Goal: Task Accomplishment & Management: Complete application form

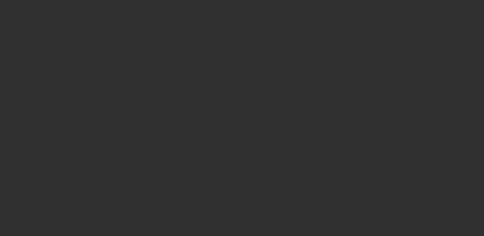
select select "3"
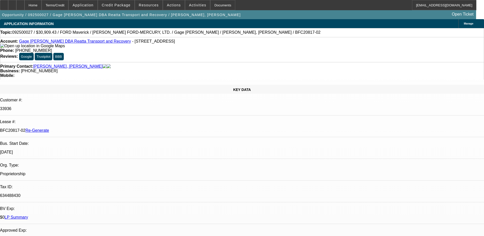
select select "0.1"
select select "2"
select select "0"
select select "1"
select select "2"
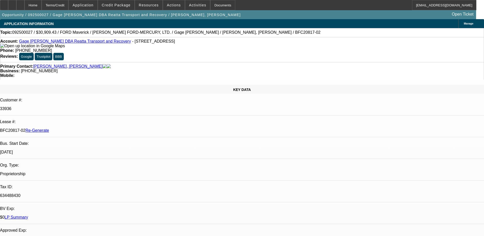
select select "6"
click at [211, 7] on div "Documents" at bounding box center [222, 5] width 25 height 10
click at [188, 2] on span at bounding box center [197, 5] width 25 height 12
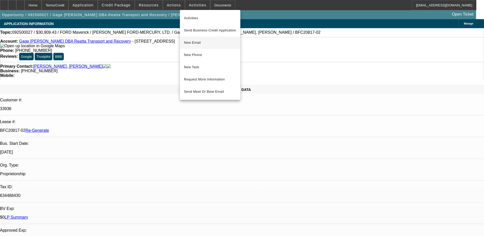
click at [197, 40] on span "New Email" at bounding box center [210, 43] width 52 height 6
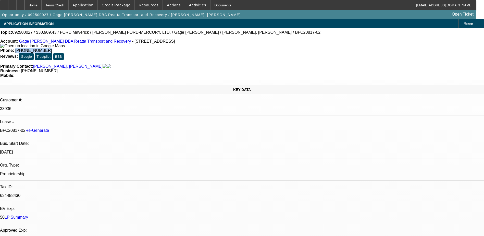
drag, startPoint x: 202, startPoint y: 41, endPoint x: 177, endPoint y: 45, distance: 24.8
click at [177, 45] on div "Account: Gage Faske DBA Reatta Transport and Recovery - 402 FM 1658, Bridgeport…" at bounding box center [242, 49] width 484 height 25
copy span "[PHONE_NUMBER]"
click at [189, 3] on span "Activities" at bounding box center [197, 5] width 17 height 4
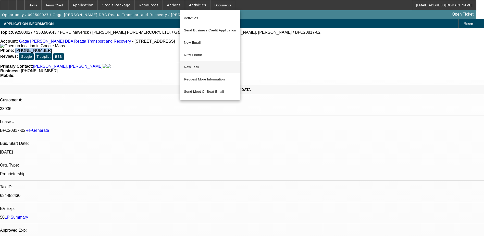
click at [193, 63] on button "New Task" at bounding box center [210, 67] width 60 height 12
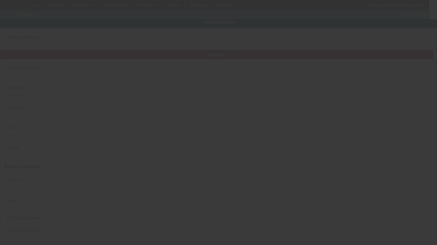
type input "Gage [PERSON_NAME]"
type input "402 FM 1658"
type input "76426"
type input "Bridgeport"
type input "[PHONE_NUMBER]"
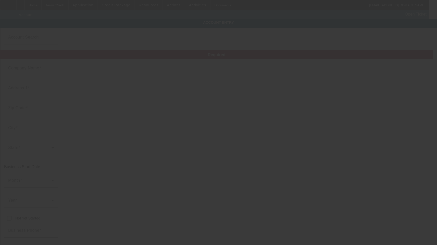
type input "Reatta Transport and Recovery"
type input "ggfaske@gmail.com"
type input "Wise"
type input "634488430"
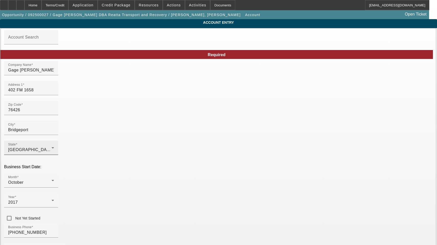
type input "9/2/2025"
drag, startPoint x: 279, startPoint y: 74, endPoint x: 160, endPoint y: 77, distance: 118.3
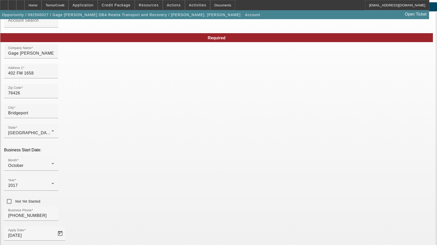
scroll to position [56, 0]
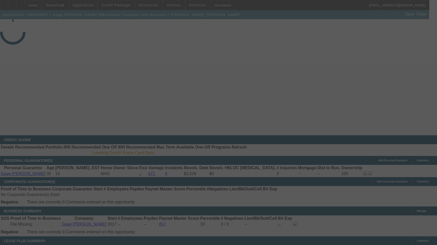
select select "3"
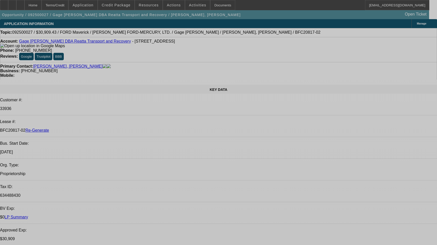
select select "0.1"
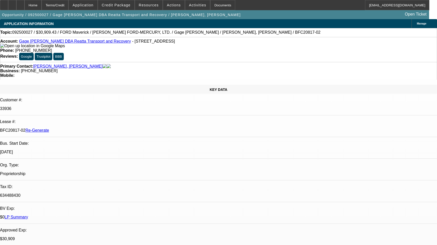
select select "2"
select select "0"
select select "1"
select select "2"
select select "6"
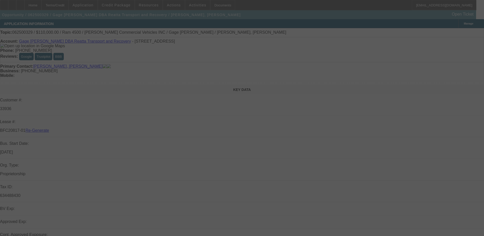
select select "4"
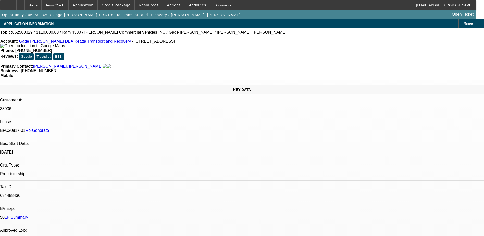
select select "0"
select select "3"
select select "0"
select select "6"
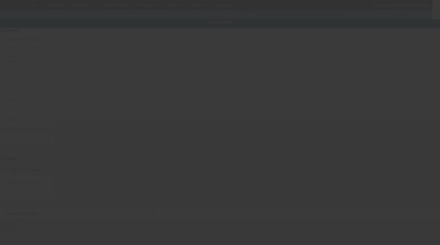
type input "[US_VEHICLE_IDENTIFICATION_NUMBER]"
type input "FORD"
type input "Maverick"
radio input "true"
type textarea "pickup truck for spotter vehicle"
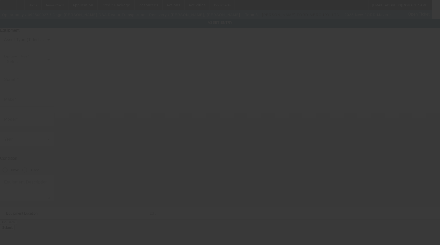
type input "402 FM 1658"
type input "Bridgeport"
type input "76426"
type input "Wise"
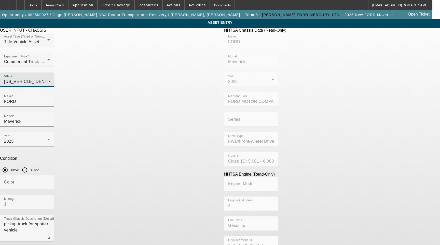
drag, startPoint x: 195, startPoint y: 74, endPoint x: 121, endPoint y: 82, distance: 74.4
click at [122, 82] on div "Asset Type (Titled or Non-Titled) Title Vehicle Asset Equipment Type Commercial…" at bounding box center [108, 63] width 216 height 60
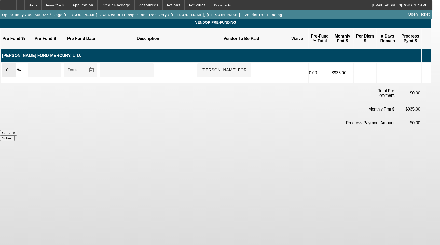
click at [12, 67] on input "0" at bounding box center [9, 70] width 6 height 6
type input "100"
type input "$34,343.81"
type input "Upon Execution Of This Agreement"
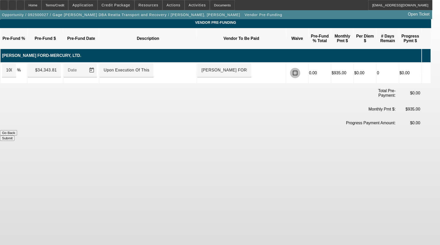
drag, startPoint x: 303, startPoint y: 60, endPoint x: 306, endPoint y: 68, distance: 8.2
click at [301, 68] on input "checkbox" at bounding box center [295, 73] width 10 height 10
checkbox input "true"
click at [15, 135] on button "Submit" at bounding box center [7, 137] width 15 height 5
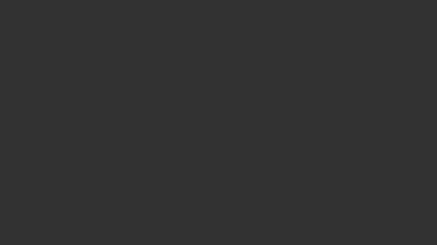
select select "3"
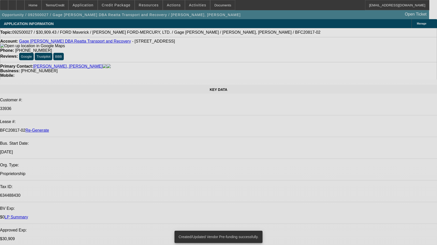
select select "0.1"
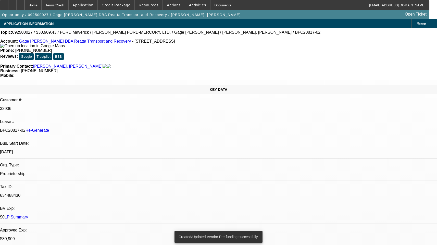
select select "2"
select select "0"
select select "6"
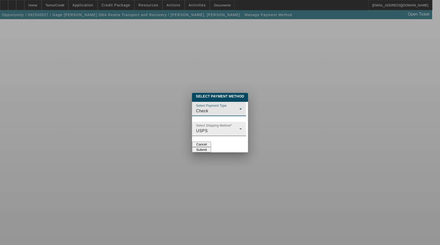
click at [196, 128] on div "USPS" at bounding box center [217, 131] width 43 height 6
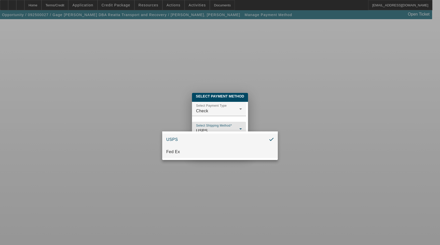
click at [188, 151] on mat-option "Fed Ex" at bounding box center [220, 152] width 116 height 12
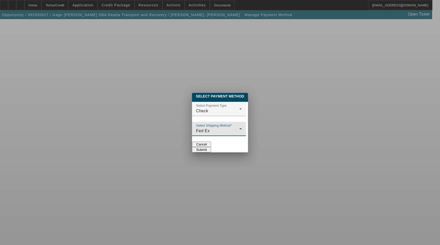
click at [211, 147] on button "Submit" at bounding box center [201, 149] width 19 height 5
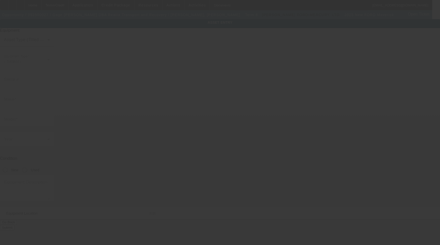
type input "3FTTW8A39SRB20613"
type input "FORD"
type input "Maverick"
radio input "true"
type textarea "pickup truck for spotter vehicle"
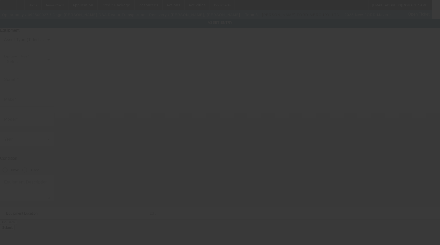
type input "402 FM 1658"
type input "Bridgeport"
type input "76426"
type input "Wise"
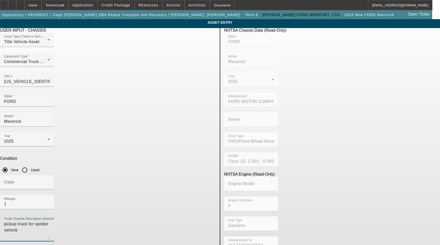
drag, startPoint x: 137, startPoint y: 153, endPoint x: -2, endPoint y: 155, distance: 138.7
click at [0, 155] on html "Home Terms/Credit Application Credit Package Resources Actions Activities Docum…" at bounding box center [220, 122] width 440 height 245
type textarea "Includes All Accessories, Attachments and Options"
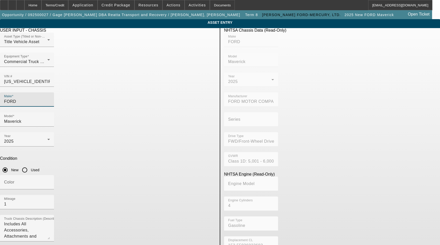
drag, startPoint x: 105, startPoint y: 90, endPoint x: 20, endPoint y: 89, distance: 85.4
click at [20, 89] on app-asset-collateral-manage "ASSET ENTRY Delete asset USER INPUT - CHASSIS Asset Type (Titled or Non-Titled)…" at bounding box center [220, 160] width 440 height 283
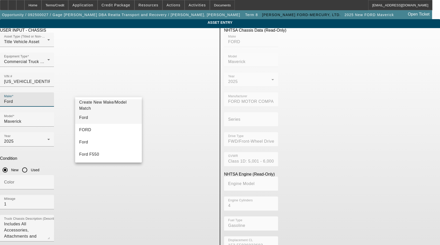
type input "Ford"
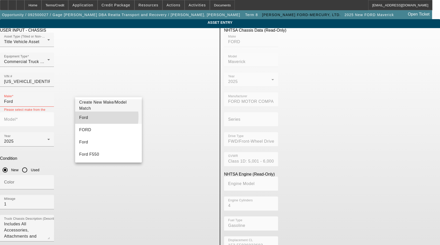
click at [88, 116] on mat-option "Ford" at bounding box center [108, 117] width 67 height 12
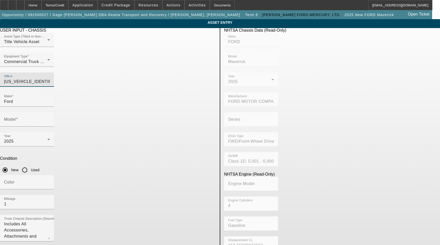
click at [50, 79] on input "3FTTW8A39SRB20613" at bounding box center [27, 82] width 46 height 6
paste input "H35SRA90774"
type input "3FTTW8H35SRA90774"
type input "FORD"
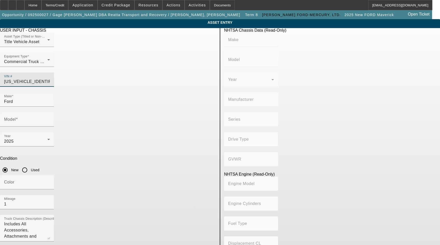
type input "Maverick"
type input "FORD MOTOR COMPANY, MEXICO"
type input "FWD/Front-Wheel Drive"
type input "Class 1D: 5,001 - 6,000 lb (2,268 - 2,722 kg)"
type input "4"
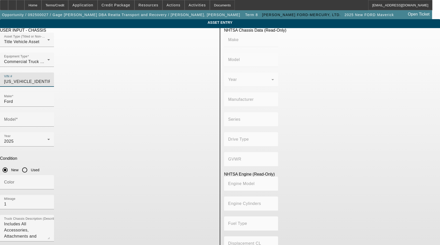
type input "Gasoline"
type input "152.55936023683"
type input "2.5"
type input "3FTTW8H35SRA90774"
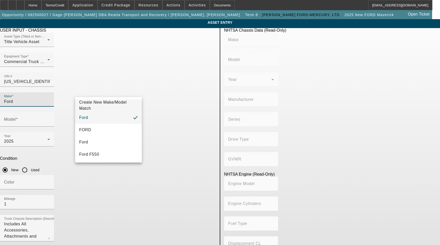
click at [50, 98] on input "Ford" at bounding box center [27, 101] width 46 height 6
type input "FORD"
type input "Maverick"
type input "FORD MOTOR COMPANY, MEXICO"
type input "FWD/Front-Wheel Drive"
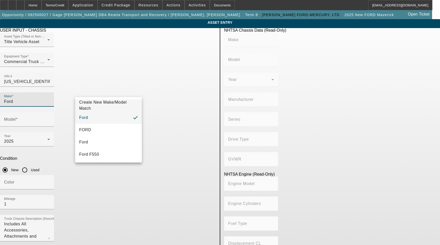
type input "Class 1D: 5,001 - 6,000 lb (2,268 - 2,722 kg)"
type input "4"
type input "Gasoline"
type input "152.55936023683"
type input "2.5"
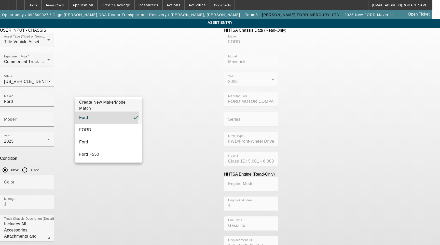
click at [94, 114] on mat-option "Ford" at bounding box center [108, 117] width 67 height 12
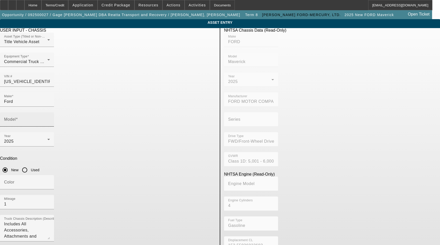
click at [16, 117] on mat-label "Model" at bounding box center [10, 119] width 12 height 4
click at [50, 118] on input "Model" at bounding box center [27, 121] width 46 height 6
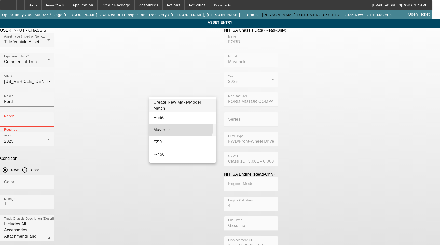
click at [167, 128] on mat-option "Maverick" at bounding box center [183, 130] width 67 height 12
type input "Maverick"
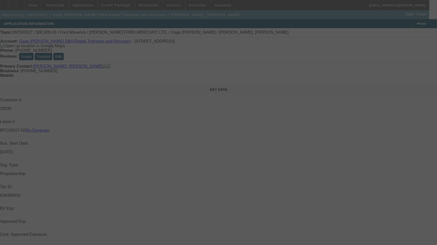
select select "3"
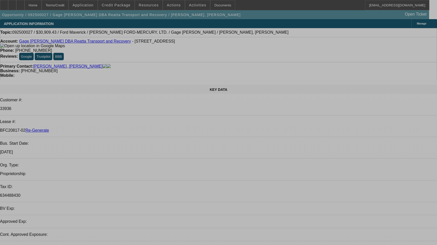
select select "0.1"
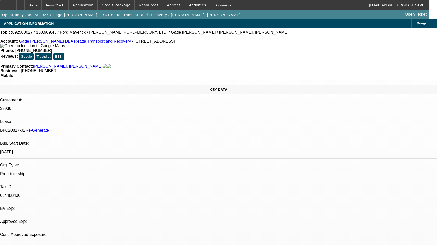
select select "2"
select select "0"
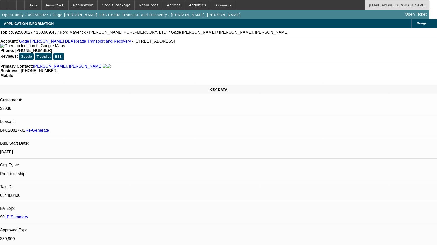
select select "1"
select select "2"
select select "6"
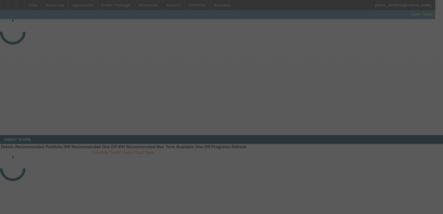
select select "3"
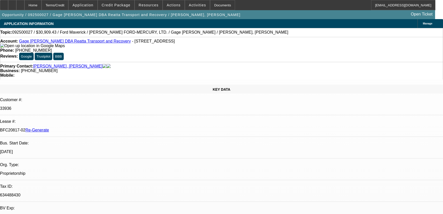
select select "0.1"
select select "2"
select select "0"
select select "6"
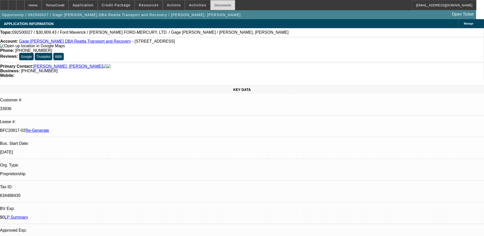
click at [217, 2] on div "Documents" at bounding box center [222, 5] width 25 height 10
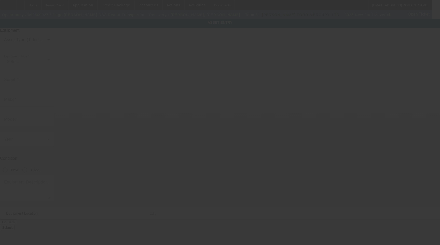
type input "[US_VEHICLE_IDENTIFICATION_NUMBER]"
type input "FORD"
type input "Maverick"
radio input "true"
type textarea "Includes All Accessories, Attachments and Options"
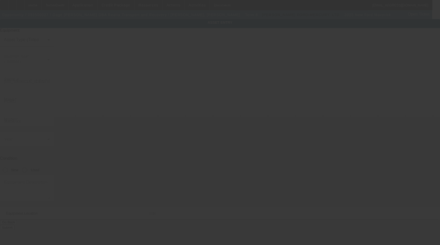
type input "402 FM 1658"
type input "Bridgeport"
type input "76426"
type input "Wise"
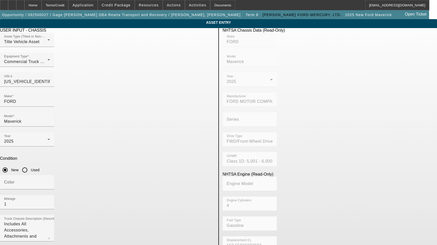
drag, startPoint x: 118, startPoint y: 216, endPoint x: 27, endPoint y: 204, distance: 92.0
click at [29, 205] on app-asset-collateral-manage "ASSET ENTRY Delete asset USER INPUT - CHASSIS Asset Type (Titled or Non-Titled)…" at bounding box center [218, 180] width 437 height 323
type input "10000 CR 307"
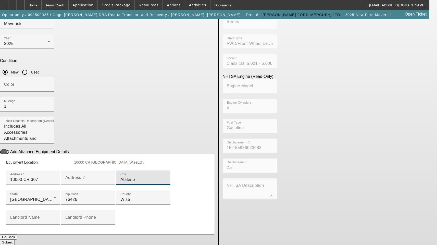
type input "Abilene"
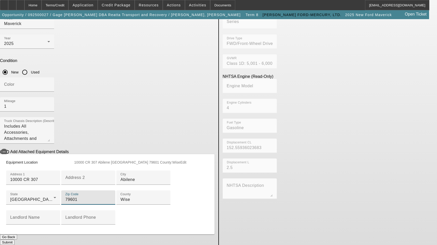
type input "79601"
click at [120, 196] on input "Wise" at bounding box center [143, 199] width 46 height 6
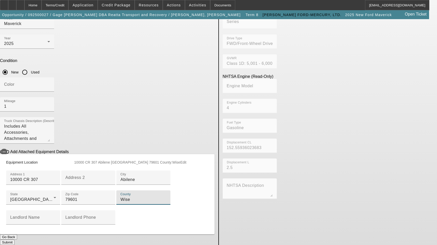
click at [120, 196] on input "Wise" at bounding box center [143, 199] width 46 height 6
type input "Jones"
click at [15, 239] on button "Submit" at bounding box center [7, 241] width 15 height 5
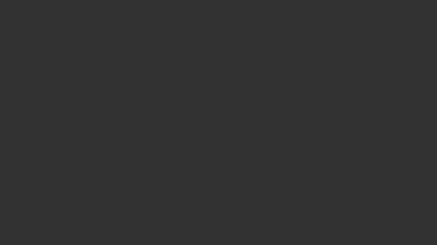
select select "3"
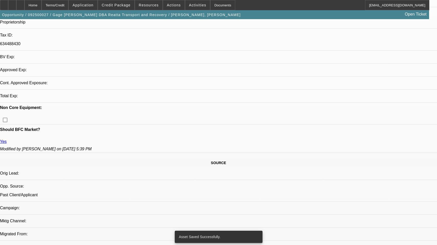
select select "0.1"
select select "2"
select select "0"
select select "6"
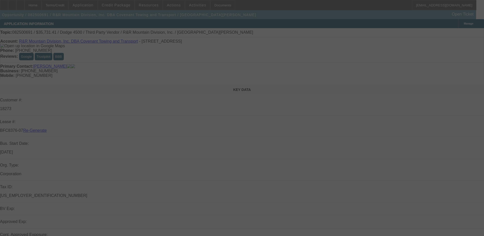
select select "3"
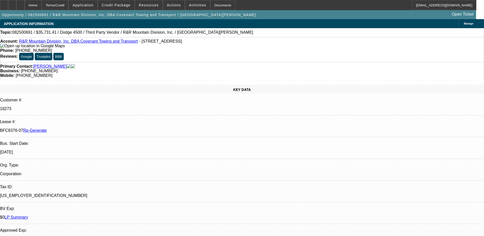
select select "0"
select select "1"
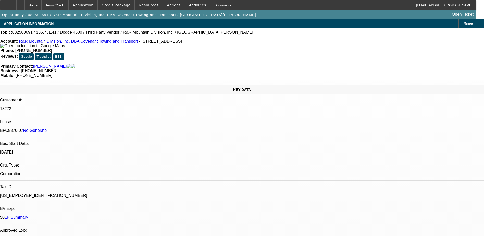
select select "6"
click at [217, 2] on div "Documents" at bounding box center [222, 5] width 25 height 10
click at [236, 69] on div "Business: [PHONE_NUMBER]" at bounding box center [241, 71] width 483 height 5
click at [66, 106] on p "18273" at bounding box center [242, 108] width 484 height 5
click at [67, 106] on p "18273" at bounding box center [242, 108] width 484 height 5
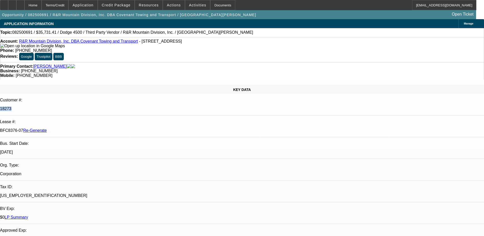
copy p "18273"
drag, startPoint x: 59, startPoint y: 88, endPoint x: 80, endPoint y: 90, distance: 20.2
click at [80, 128] on div "BFC8376-07 Re-Generate" at bounding box center [242, 130] width 484 height 5
copy p "BFC8376-07"
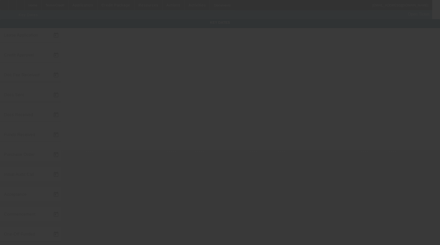
type input "8/26/2025"
type input "8/27/2025"
type input "9/2/2025"
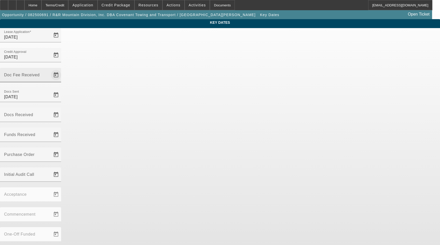
click at [62, 69] on span "Open calendar" at bounding box center [56, 75] width 12 height 12
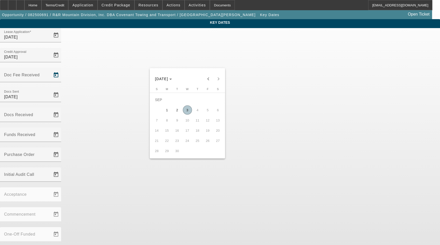
click at [179, 112] on span "2" at bounding box center [177, 109] width 9 height 9
type input "9/2/2025"
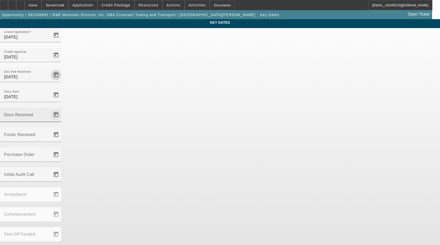
click at [62, 109] on span "Open calendar" at bounding box center [56, 115] width 12 height 12
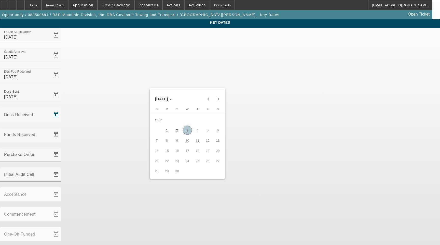
click at [186, 132] on span "3" at bounding box center [187, 129] width 9 height 9
type input "9/3/2025"
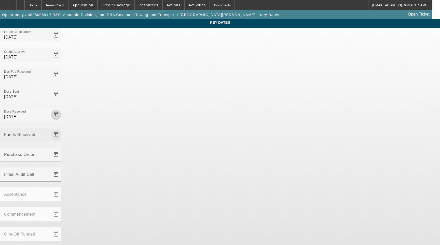
click at [62, 128] on span "Open calendar" at bounding box center [56, 134] width 12 height 12
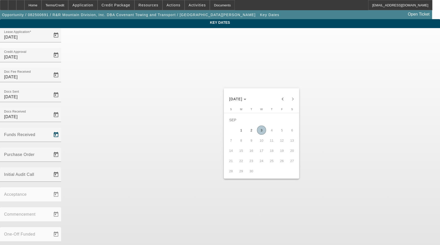
click at [263, 134] on span "3" at bounding box center [261, 129] width 9 height 9
type input "9/3/2025"
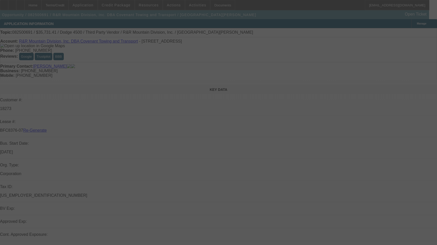
select select "3"
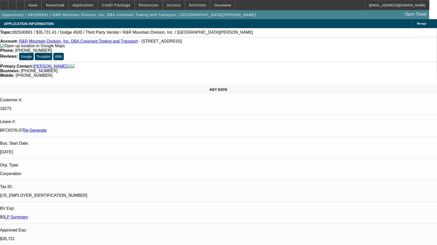
select select "0"
select select "1"
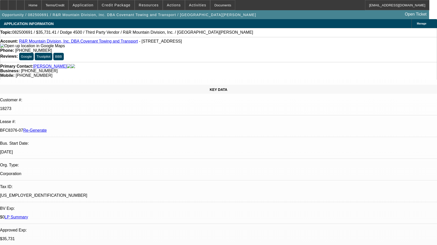
select select "6"
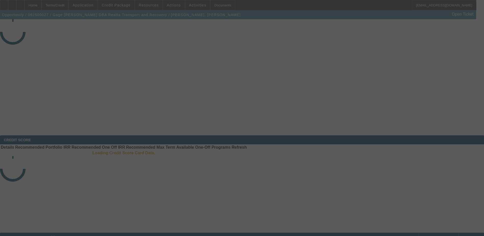
select select "3"
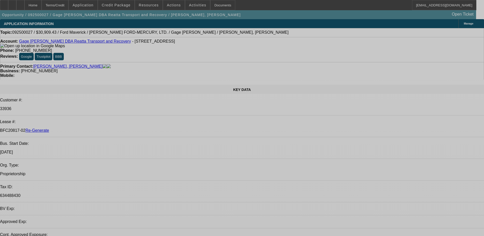
select select "0.1"
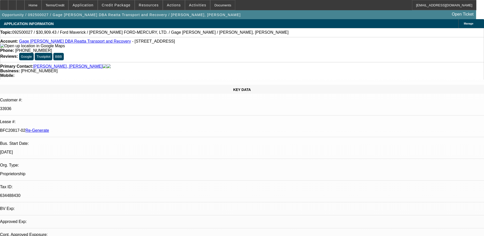
select select "2"
select select "0"
select select "1"
select select "2"
select select "6"
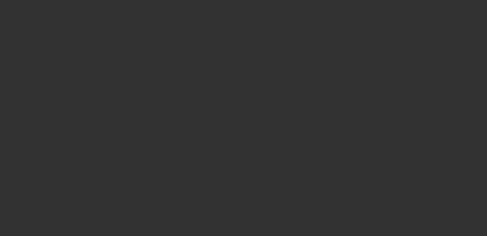
select select "3"
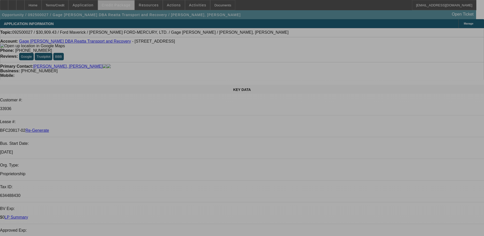
select select "0.1"
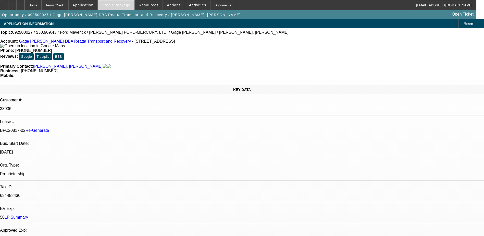
select select "2"
select select "0"
select select "1"
select select "2"
select select "6"
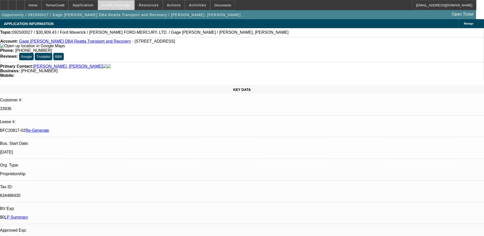
click at [121, 5] on span "Credit Package" at bounding box center [116, 5] width 29 height 4
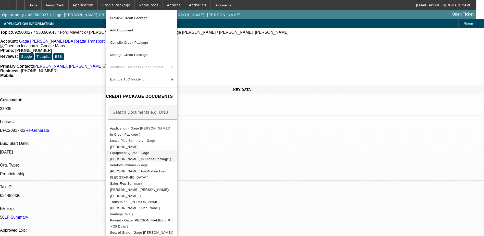
click at [146, 151] on span "Equipment Quote - Gage Faske( In Credit Package )" at bounding box center [141, 156] width 63 height 12
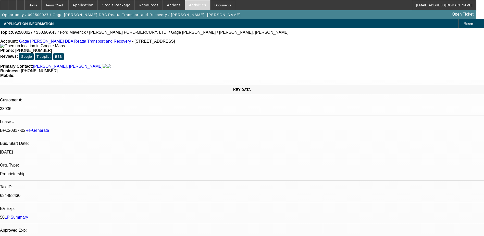
click at [191, 5] on span "Activities" at bounding box center [197, 5] width 17 height 4
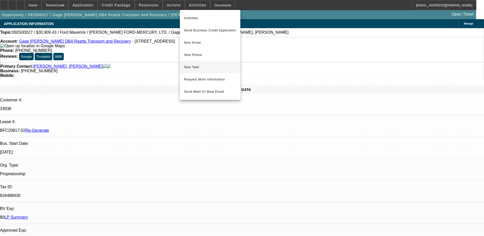
click at [191, 64] on span "New Task" at bounding box center [210, 67] width 52 height 6
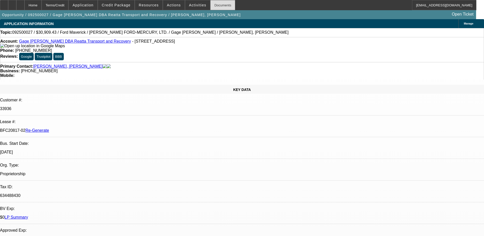
click at [210, 2] on div "Documents" at bounding box center [222, 5] width 25 height 10
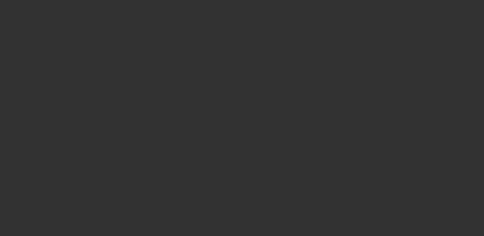
select select "4"
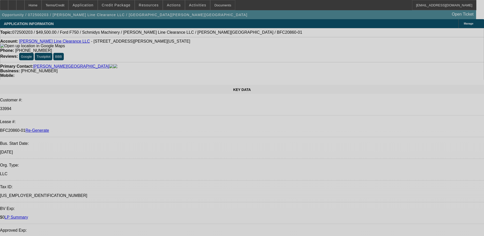
select select "0"
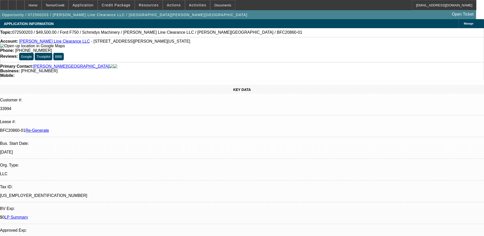
select select "0"
select select "6"
drag, startPoint x: 210, startPoint y: 56, endPoint x: 182, endPoint y: 59, distance: 28.2
click at [182, 62] on div "Primary Contact: Allen, Jordan Business: (573) 338-8765 Mobile:" at bounding box center [242, 71] width 484 height 18
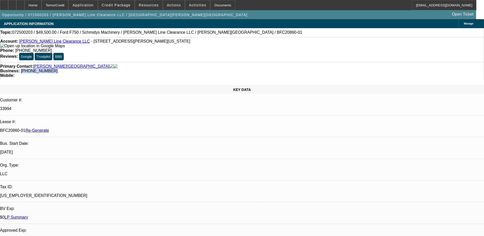
copy span "(573) 338-8765"
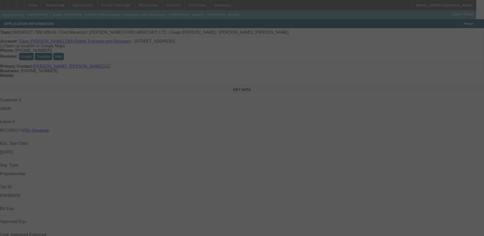
select select "3"
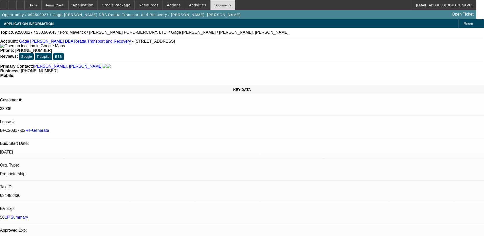
select select "0.1"
select select "2"
select select "0"
select select "6"
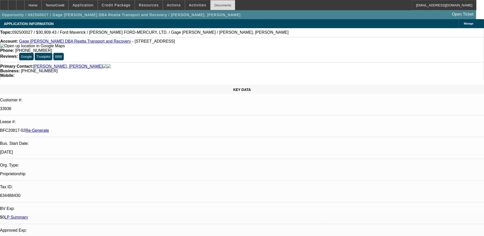
click at [213, 4] on div "Documents" at bounding box center [222, 5] width 25 height 10
